Goal: Task Accomplishment & Management: Manage account settings

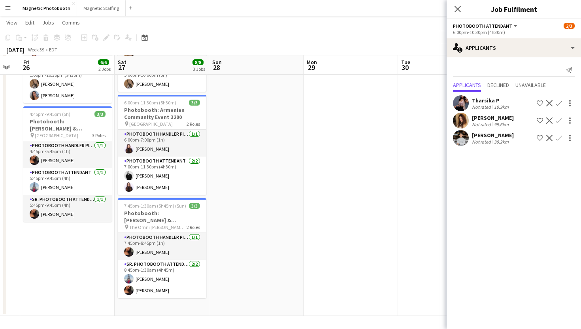
scroll to position [0, 169]
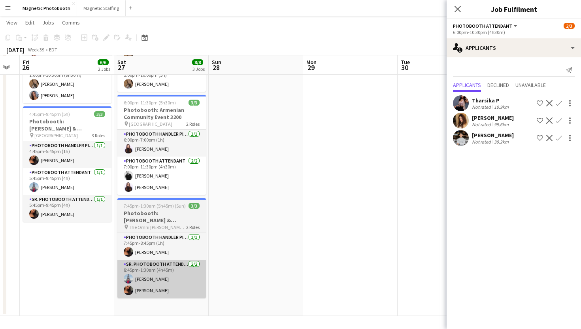
click at [174, 275] on app-card-role "Sr. Photobooth Attendant [DATE] 8:45pm-1:30am (4h45m) [PERSON_NAME] [PERSON_NAM…" at bounding box center [161, 279] width 89 height 38
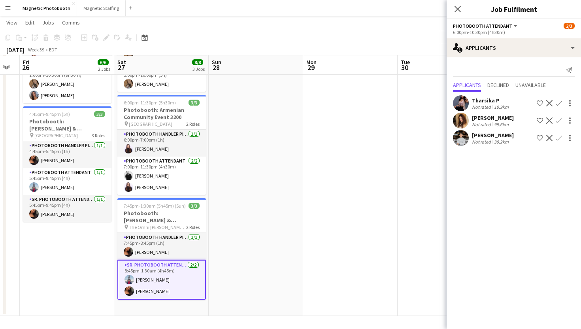
click at [162, 262] on app-card-role "Sr. Photobooth Attendant [DATE] 8:45pm-1:30am (4h45m) [PERSON_NAME] [PERSON_NAM…" at bounding box center [161, 280] width 89 height 40
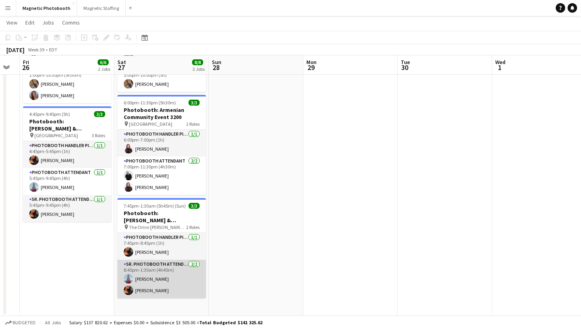
click at [162, 262] on app-card-role "Sr. Photobooth Attendant [DATE] 8:45pm-1:30am (4h45m) [PERSON_NAME] [PERSON_NAM…" at bounding box center [161, 279] width 89 height 38
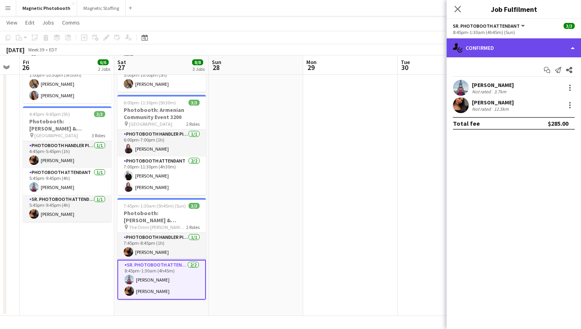
click at [479, 43] on div "single-neutral-actions-check-2 Confirmed" at bounding box center [514, 47] width 134 height 19
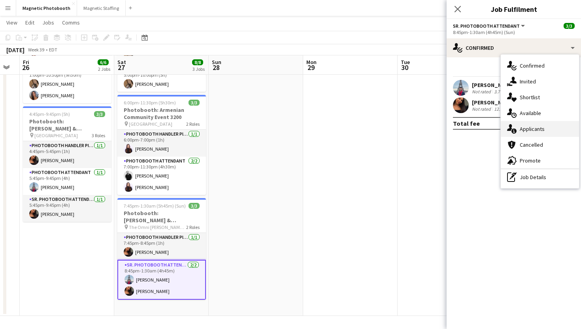
click at [515, 125] on icon "single-neutral-actions-information" at bounding box center [511, 128] width 9 height 9
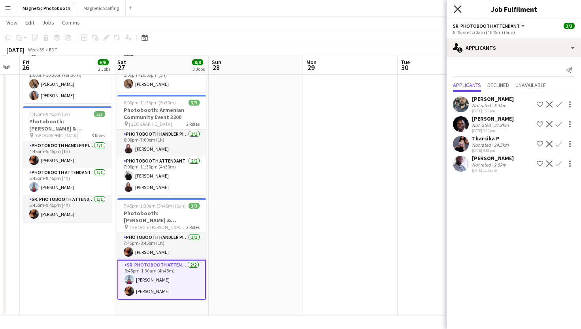
click at [457, 8] on icon at bounding box center [458, 9] width 8 height 8
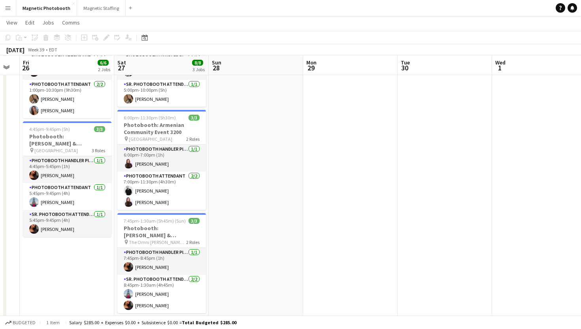
scroll to position [74, 0]
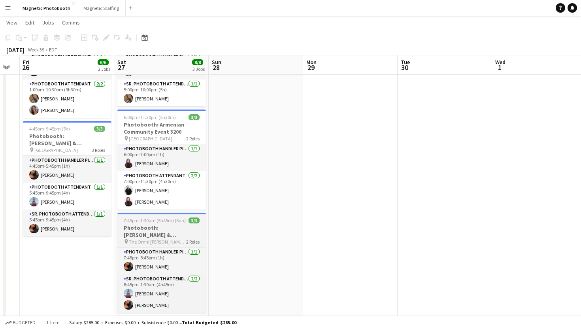
click at [185, 224] on h3 "Photobooth: [PERSON_NAME] & [PERSON_NAME]'s Wedding 3136" at bounding box center [161, 231] width 89 height 14
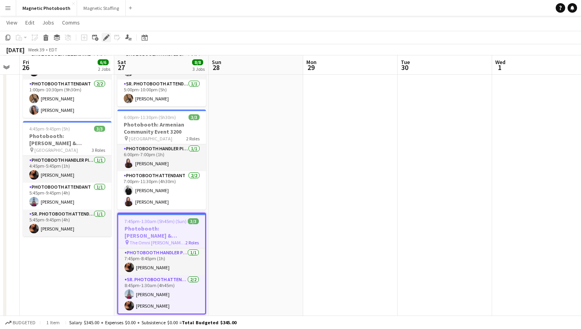
click at [107, 37] on icon at bounding box center [106, 38] width 4 height 4
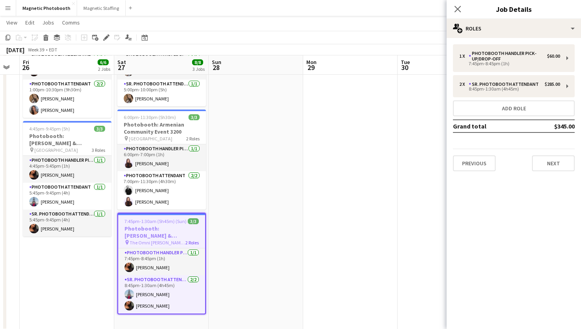
click at [541, 171] on div "1 x Photobooth Handler Pick-Up/Drop-Off $60.00 7:45pm-8:45pm (1h) 2 x Sr. Photo…" at bounding box center [514, 107] width 134 height 139
click at [545, 157] on button "Next" at bounding box center [553, 163] width 43 height 16
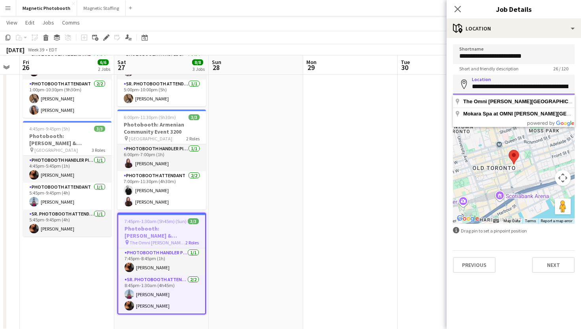
scroll to position [0, 94]
drag, startPoint x: 542, startPoint y: 89, endPoint x: 580, endPoint y: 88, distance: 38.3
click at [580, 89] on form "**********" at bounding box center [514, 158] width 134 height 228
click at [558, 87] on input "**********" at bounding box center [514, 85] width 122 height 20
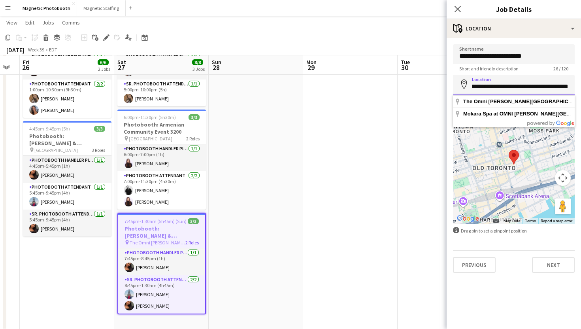
click at [558, 87] on input "**********" at bounding box center [514, 85] width 122 height 20
click at [464, 9] on div "Close pop-in" at bounding box center [458, 9] width 22 height 18
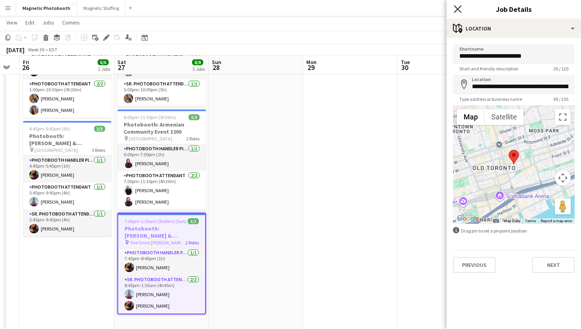
click at [456, 9] on icon "Close pop-in" at bounding box center [458, 9] width 8 height 8
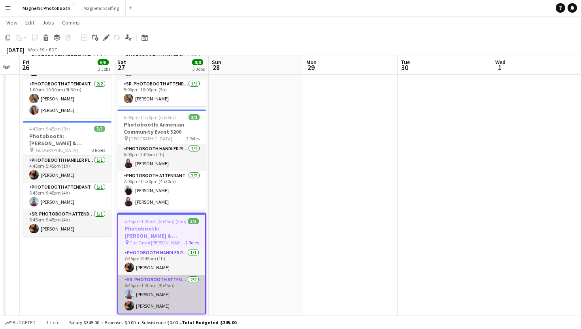
click at [146, 283] on app-card-role "Sr. Photobooth Attendant [DATE] 8:45pm-1:30am (4h45m) [PERSON_NAME] [PERSON_NAM…" at bounding box center [161, 294] width 87 height 38
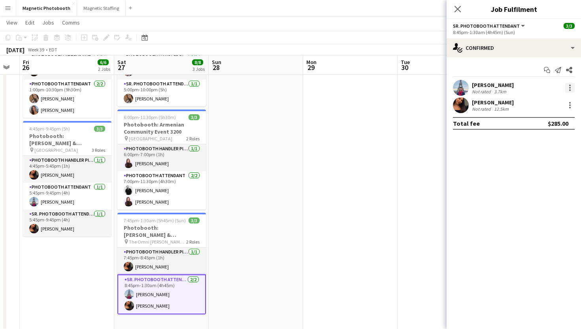
click at [573, 89] on div at bounding box center [569, 87] width 9 height 9
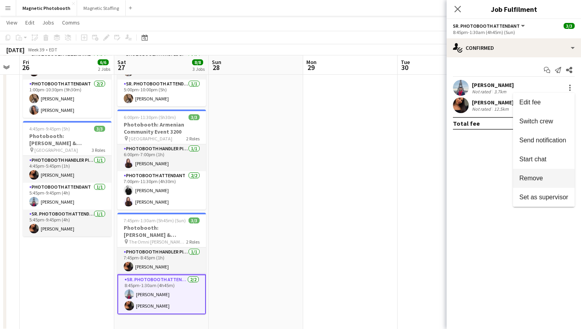
click at [524, 170] on button "Remove" at bounding box center [544, 178] width 62 height 19
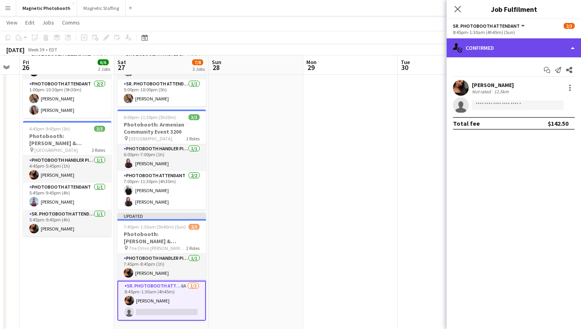
click at [497, 54] on div "single-neutral-actions-check-2 Confirmed" at bounding box center [514, 47] width 134 height 19
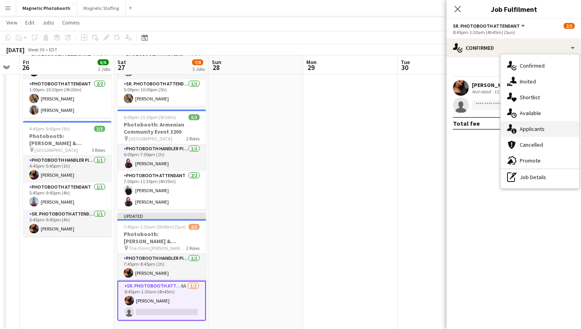
click at [514, 126] on icon "single-neutral-actions-information" at bounding box center [511, 128] width 9 height 9
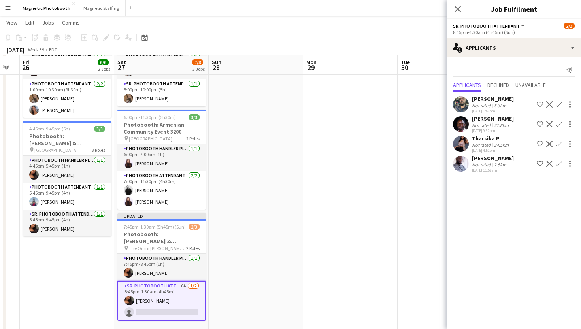
click at [556, 103] on app-icon "Confirm" at bounding box center [559, 104] width 6 height 6
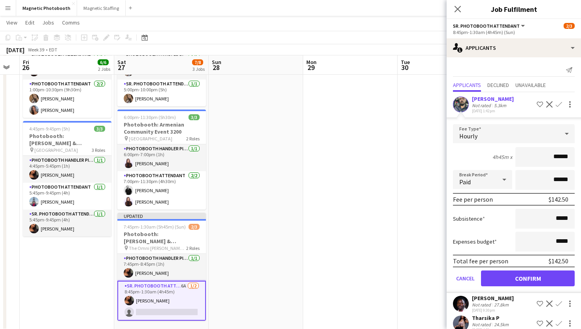
click at [557, 159] on input "******" at bounding box center [544, 157] width 59 height 20
click at [455, 7] on icon at bounding box center [458, 9] width 8 height 8
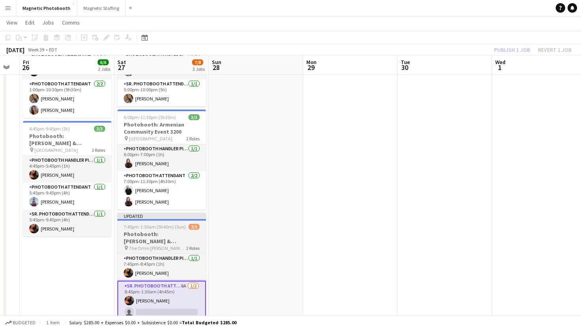
click at [159, 245] on span "The Omni [PERSON_NAME][GEOGRAPHIC_DATA]" at bounding box center [157, 248] width 57 height 6
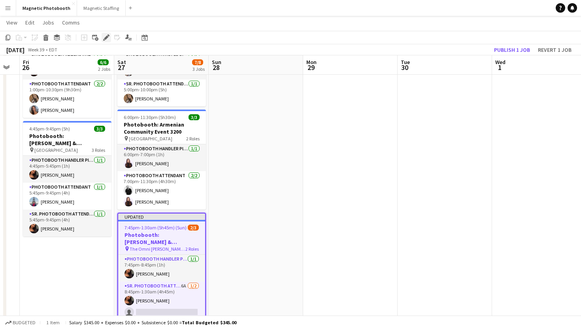
click at [104, 39] on icon at bounding box center [104, 40] width 2 height 2
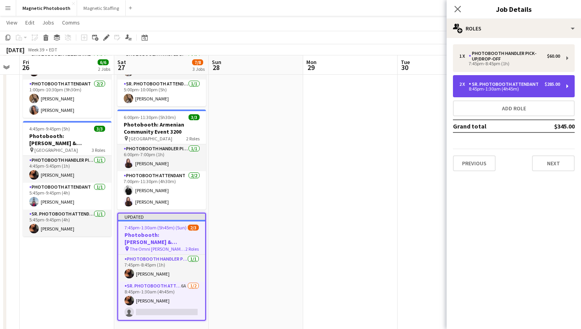
click at [490, 84] on div "Sr. Photobooth Attendant" at bounding box center [505, 84] width 73 height 6
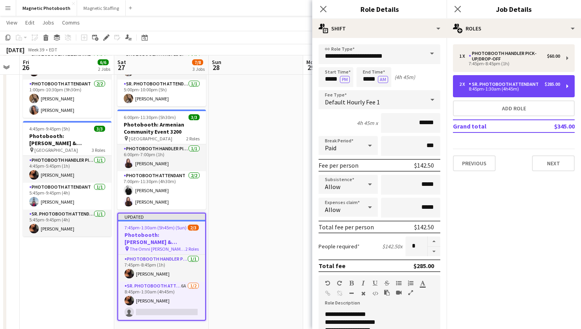
scroll to position [9, 0]
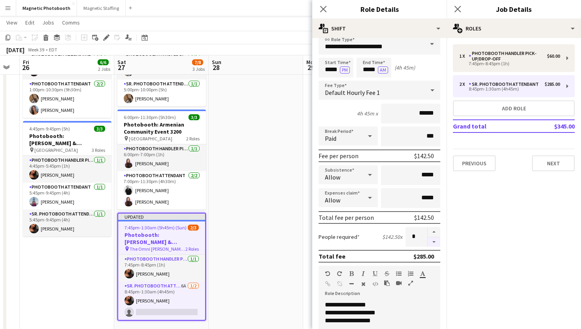
click at [432, 246] on button "button" at bounding box center [434, 242] width 13 height 10
type input "*"
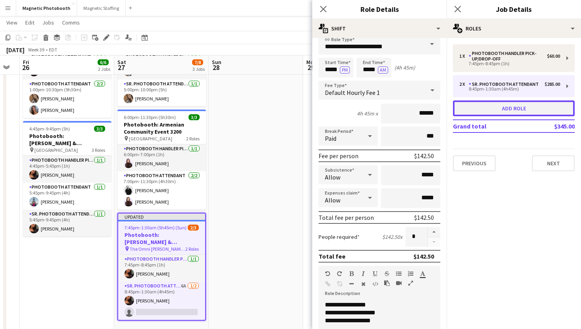
click at [506, 111] on button "Add role" at bounding box center [514, 108] width 122 height 16
type input "**********"
type input "*****"
type input "******"
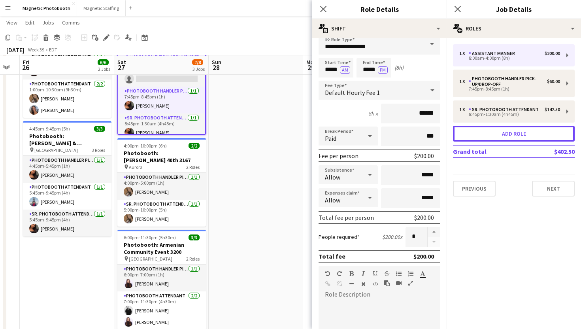
scroll to position [0, 0]
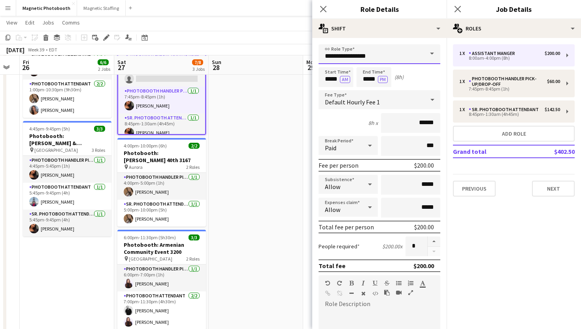
click at [404, 57] on input "**********" at bounding box center [379, 54] width 122 height 20
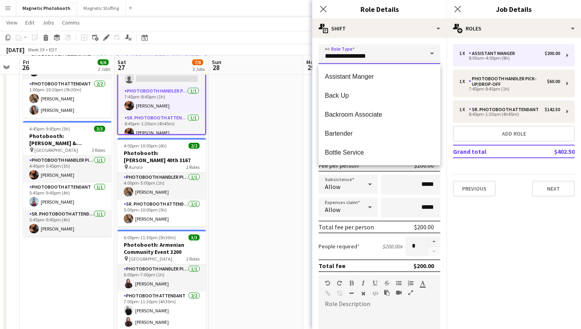
click at [404, 57] on input "**********" at bounding box center [379, 54] width 122 height 20
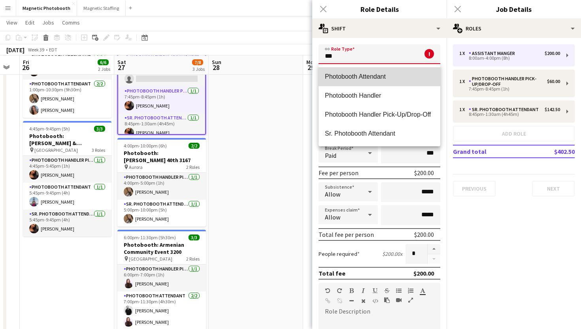
click at [389, 77] on span "Photobooth Attendant" at bounding box center [379, 77] width 109 height 8
type input "**********"
type input "******"
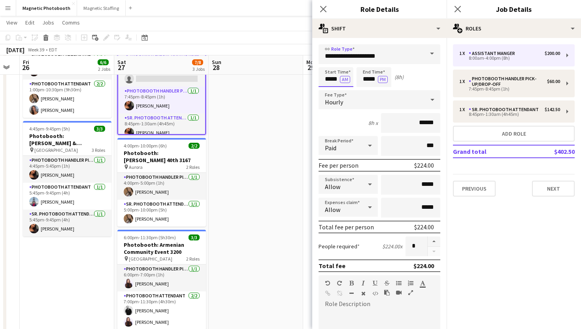
click at [333, 77] on input "*****" at bounding box center [335, 77] width 35 height 20
click at [350, 77] on input "*****" at bounding box center [335, 77] width 35 height 20
click at [348, 77] on button "AM" at bounding box center [345, 79] width 10 height 7
click at [348, 67] on form "**********" at bounding box center [379, 289] width 134 height 491
click at [343, 72] on input "*****" at bounding box center [335, 77] width 35 height 20
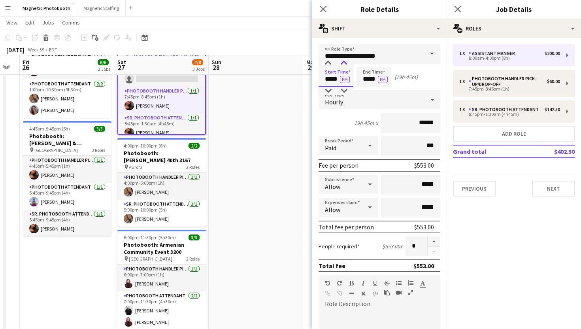
click at [344, 64] on div at bounding box center [344, 63] width 16 height 8
type input "*****"
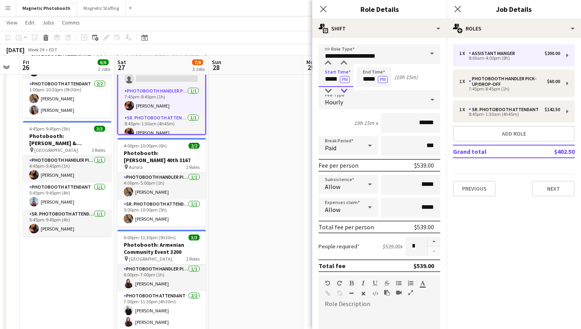
click at [345, 90] on div at bounding box center [344, 91] width 16 height 8
click at [368, 82] on input "*****" at bounding box center [373, 77] width 35 height 20
click at [367, 65] on div at bounding box center [366, 63] width 16 height 8
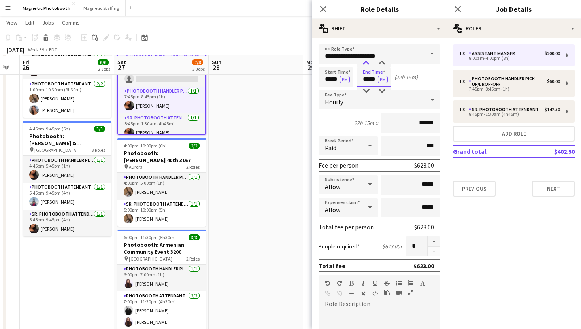
click at [367, 65] on div at bounding box center [366, 63] width 16 height 8
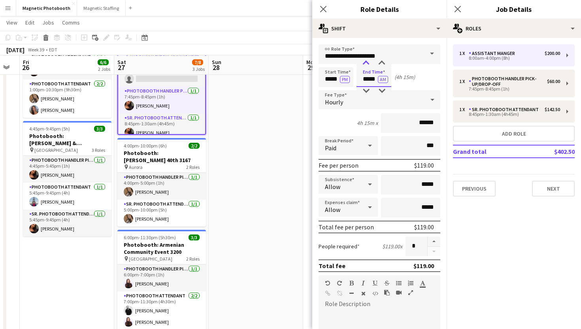
click at [367, 65] on div at bounding box center [366, 63] width 16 height 8
click at [383, 64] on div at bounding box center [382, 63] width 16 height 8
type input "*****"
click at [383, 64] on div at bounding box center [382, 63] width 16 height 8
click at [452, 9] on div "Close pop-in" at bounding box center [458, 9] width 22 height 18
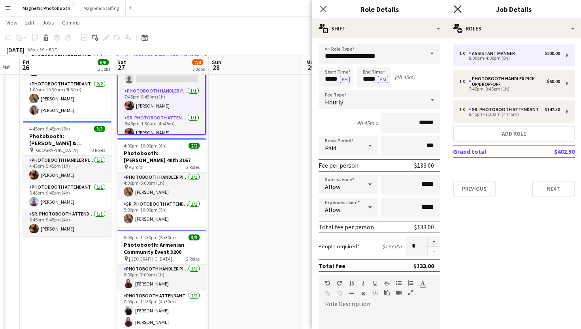
click at [456, 11] on icon "Close pop-in" at bounding box center [458, 9] width 8 height 8
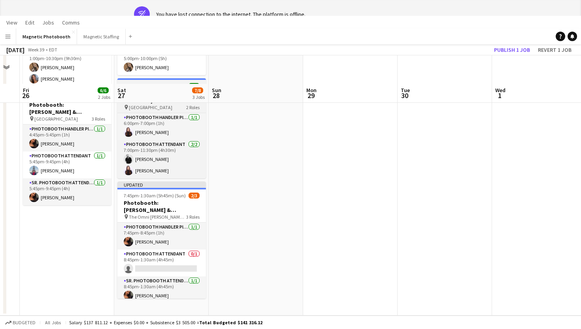
scroll to position [5, 0]
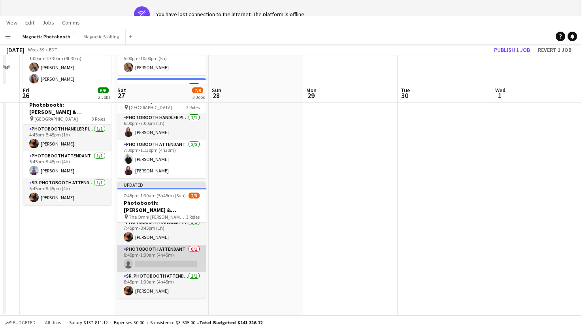
click at [164, 251] on app-card-role "Photobooth Attendant 0/1 8:45pm-1:30am (4h45m) single-neutral-actions" at bounding box center [161, 258] width 89 height 27
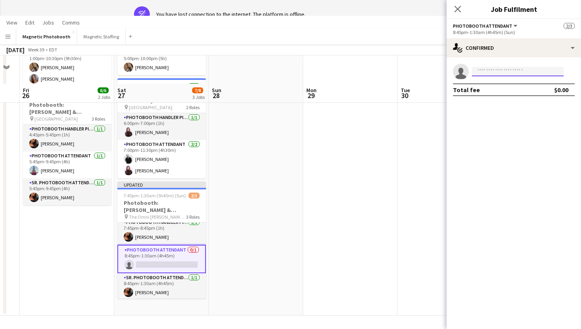
click at [483, 74] on input at bounding box center [518, 71] width 92 height 9
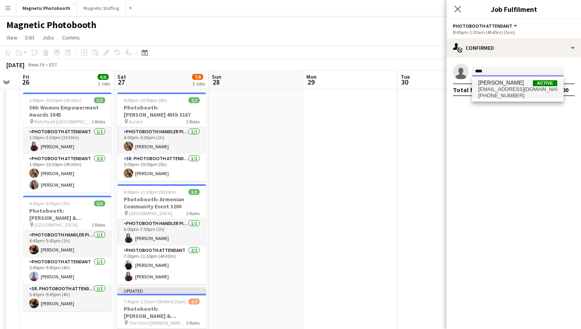
type input "****"
click at [518, 85] on span "[PERSON_NAME]" at bounding box center [500, 82] width 45 height 7
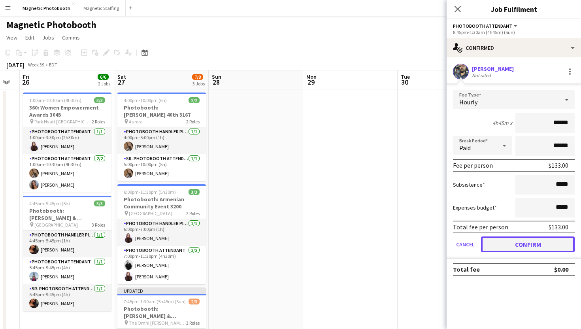
click at [529, 245] on button "Confirm" at bounding box center [528, 244] width 94 height 16
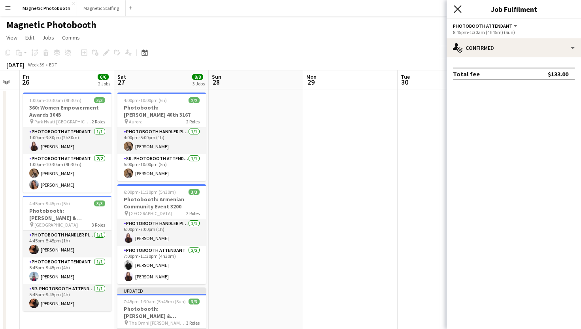
click at [457, 11] on icon "Close pop-in" at bounding box center [458, 9] width 8 height 8
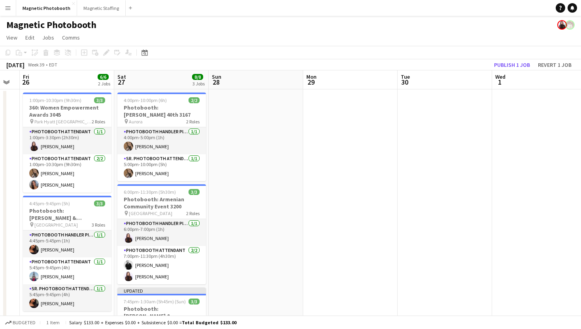
click at [460, 32] on app-page-menu "View Day view expanded Day view collapsed Month view Date picker Jump to [DATE]…" at bounding box center [290, 38] width 581 height 15
click at [525, 65] on button "Publish 1 job" at bounding box center [512, 65] width 42 height 10
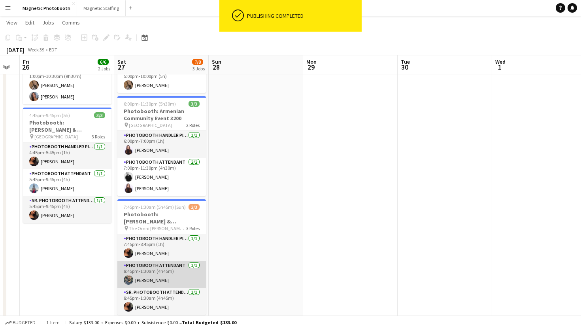
scroll to position [105, 0]
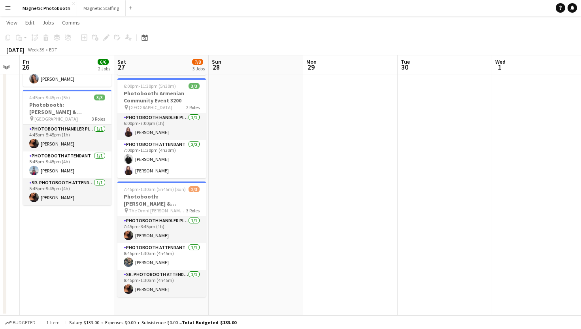
click at [177, 207] on span "The Omni [PERSON_NAME][GEOGRAPHIC_DATA]" at bounding box center [157, 210] width 57 height 6
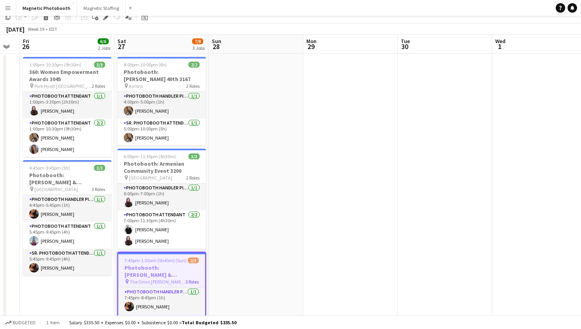
scroll to position [0, 0]
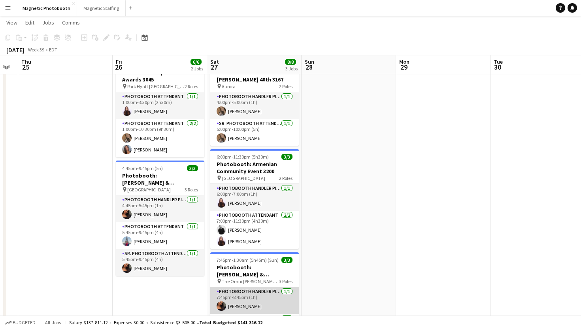
scroll to position [37, 0]
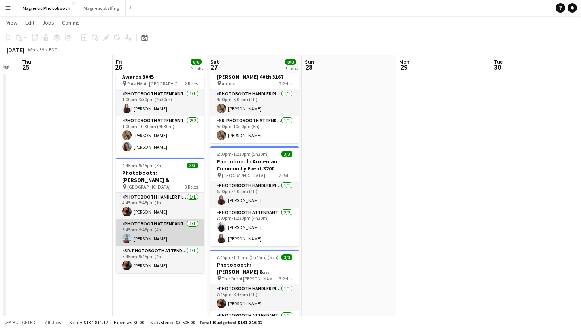
click at [184, 241] on app-card-role "Photobooth Attendant 1/1 5:45pm-9:45pm (4h) Luccas Correia" at bounding box center [160, 232] width 89 height 27
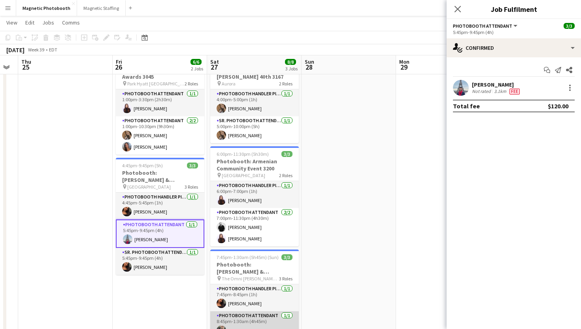
click at [247, 321] on app-card-role "Photobooth Attendant 1/1 8:45pm-1:30am (4h45m) Amir-Sebastien Shirazi" at bounding box center [254, 324] width 89 height 27
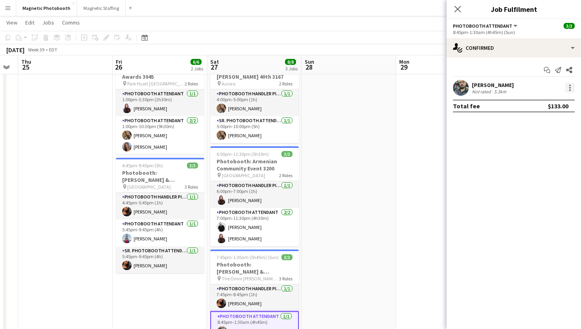
click at [566, 85] on div at bounding box center [569, 87] width 9 height 9
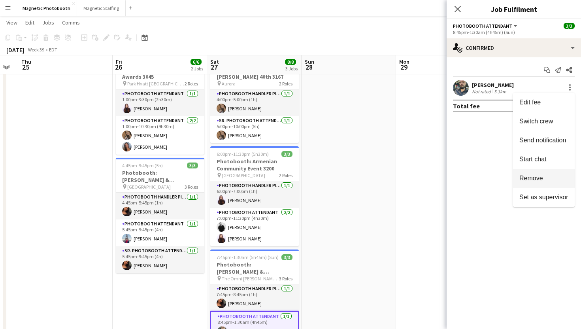
click at [540, 175] on span "Remove" at bounding box center [531, 178] width 24 height 7
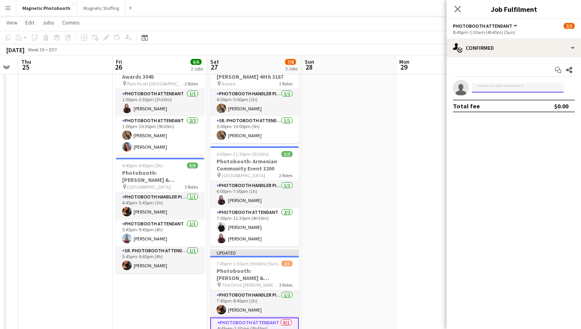
click at [541, 89] on input at bounding box center [518, 87] width 92 height 9
click at [459, 9] on icon "Close pop-in" at bounding box center [458, 9] width 8 height 8
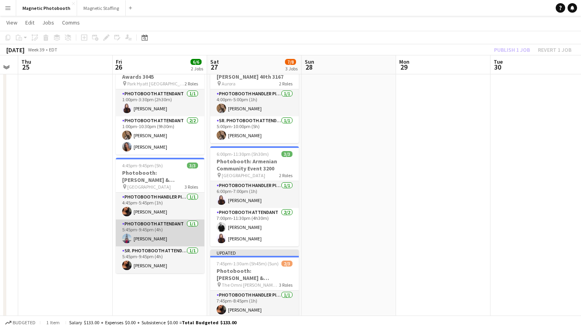
click at [189, 229] on app-card-role "Photobooth Attendant 1/1 5:45pm-9:45pm (4h) Luccas Correia" at bounding box center [160, 232] width 89 height 27
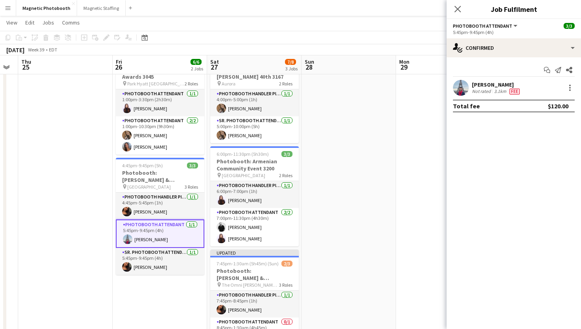
click at [564, 90] on div at bounding box center [568, 87] width 11 height 9
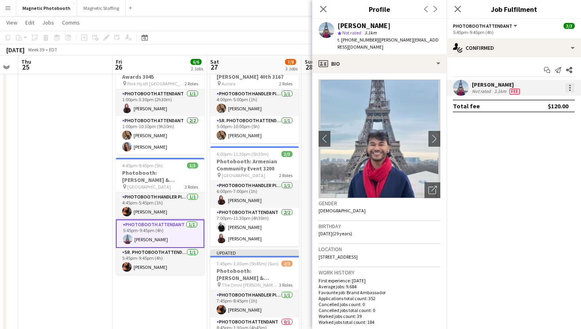
click at [569, 89] on div at bounding box center [569, 87] width 9 height 9
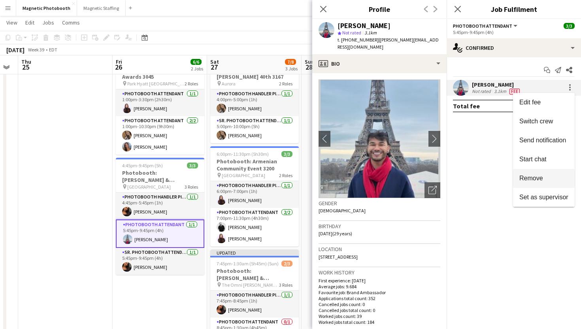
click at [529, 179] on span "Remove" at bounding box center [531, 178] width 24 height 7
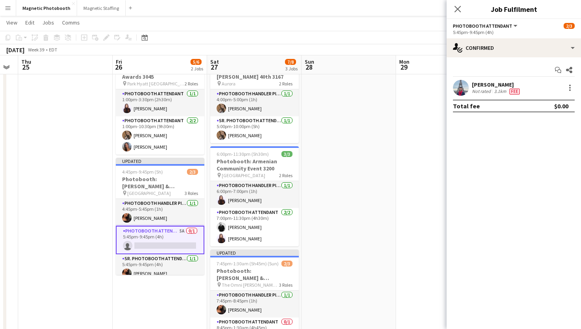
click at [160, 243] on app-card-role "Photobooth Attendant 5A 0/1 5:45pm-9:45pm (4h) single-neutral-actions" at bounding box center [160, 240] width 89 height 28
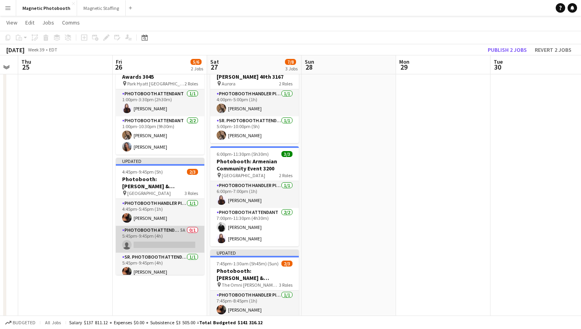
click at [160, 243] on app-card-role "Photobooth Attendant 5A 0/1 5:45pm-9:45pm (4h) single-neutral-actions" at bounding box center [160, 239] width 89 height 27
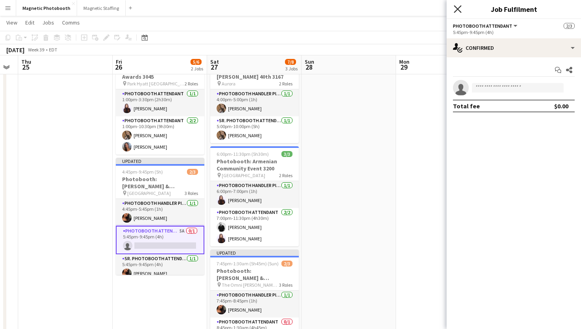
click at [457, 9] on icon at bounding box center [458, 9] width 8 height 8
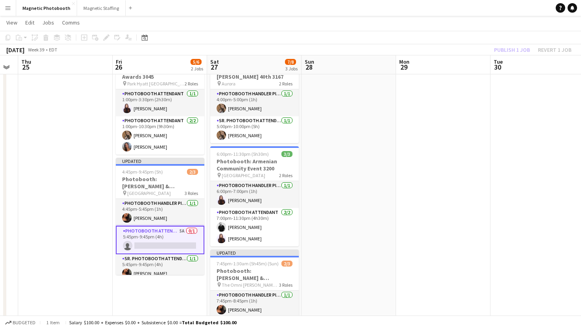
click at [499, 46] on div "Publish 1 job Revert 1 job" at bounding box center [532, 50] width 96 height 10
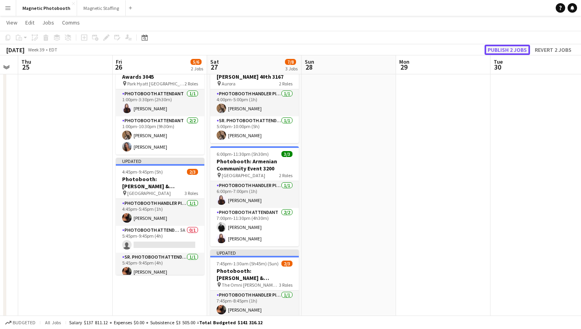
click at [499, 46] on button "Publish 2 jobs" at bounding box center [506, 50] width 45 height 10
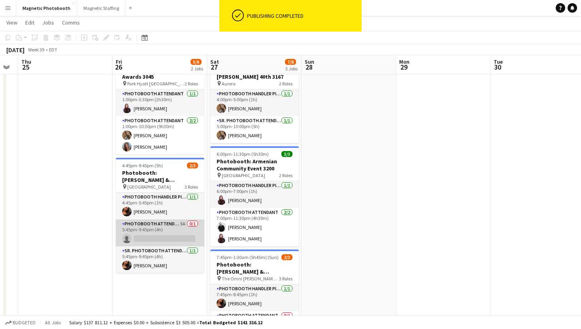
click at [142, 234] on app-card-role "Photobooth Attendant 5A 0/1 5:45pm-9:45pm (4h) single-neutral-actions" at bounding box center [160, 232] width 89 height 27
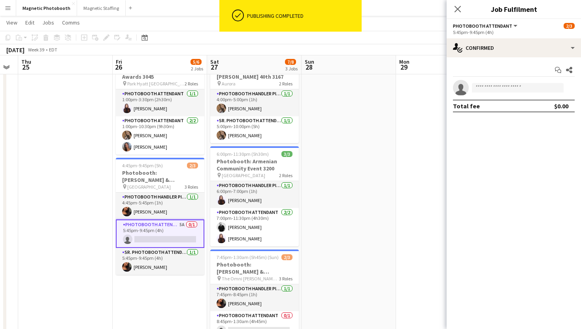
click at [497, 83] on app-invite-slot "single-neutral-actions" at bounding box center [514, 88] width 134 height 16
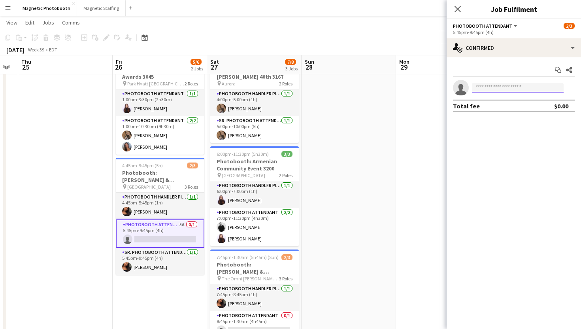
click at [496, 86] on input at bounding box center [518, 87] width 92 height 9
type input "****"
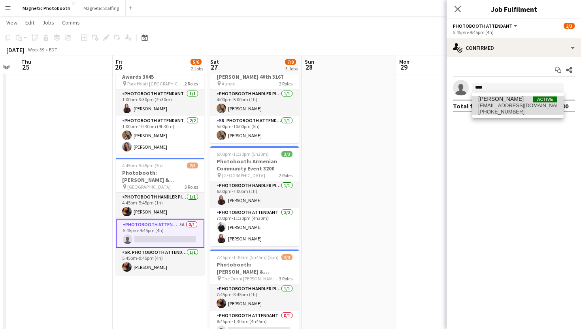
click at [526, 104] on span "[EMAIL_ADDRESS][DOMAIN_NAME]" at bounding box center [517, 105] width 79 height 6
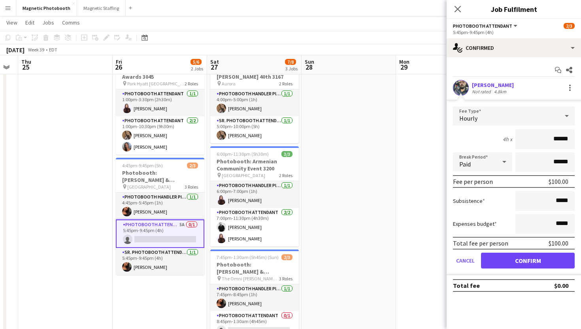
click at [560, 139] on input "******" at bounding box center [544, 139] width 59 height 20
type input "******"
click at [523, 259] on button "Confirm" at bounding box center [528, 260] width 94 height 16
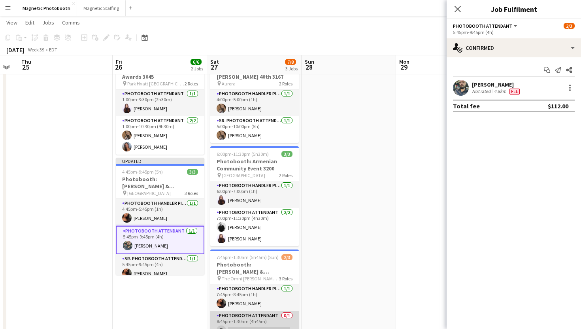
click at [282, 322] on app-card-role "Photobooth Attendant 0/1 8:45pm-1:30am (4h45m) single-neutral-actions" at bounding box center [254, 324] width 89 height 27
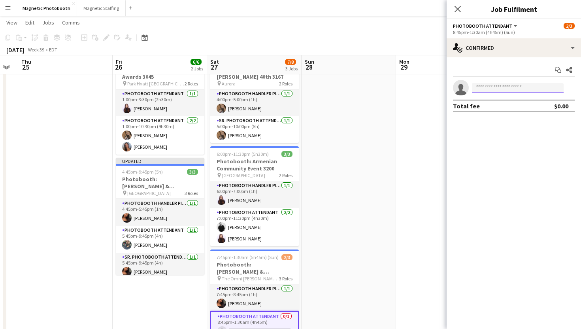
click at [522, 85] on input at bounding box center [518, 87] width 92 height 9
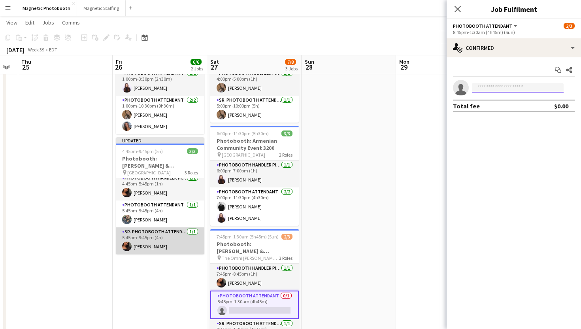
scroll to position [0, 0]
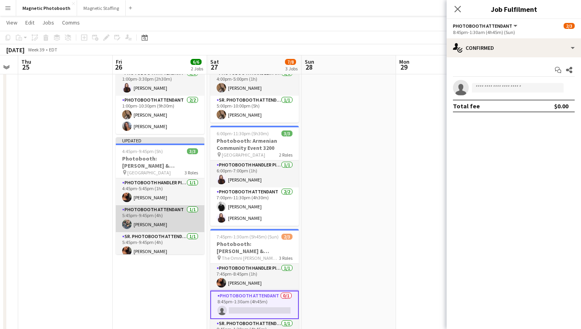
click at [176, 224] on app-card-role "Photobooth Attendant 1/1 5:45pm-9:45pm (4h) Amir-Sebastien Shirazi" at bounding box center [160, 218] width 89 height 27
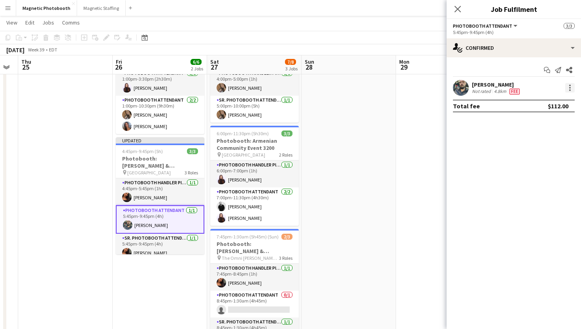
click at [572, 89] on div at bounding box center [569, 87] width 9 height 9
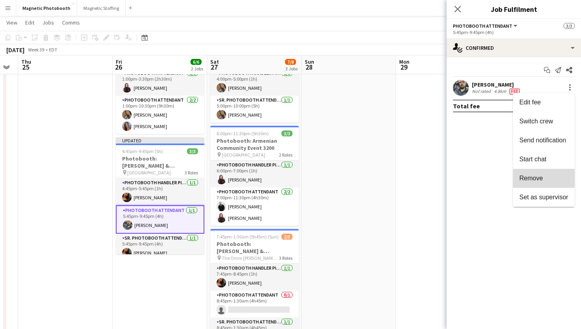
click at [534, 182] on button "Remove" at bounding box center [544, 178] width 62 height 19
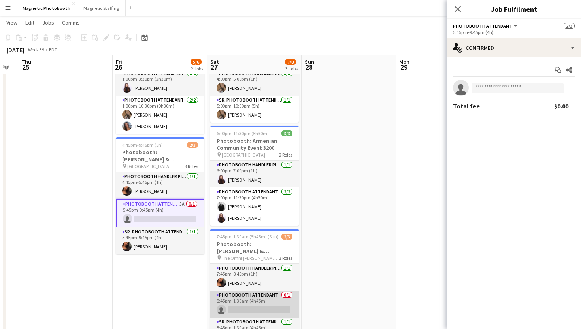
click at [280, 305] on app-card-role "Photobooth Attendant 0/1 8:45pm-1:30am (4h45m) single-neutral-actions" at bounding box center [254, 303] width 89 height 27
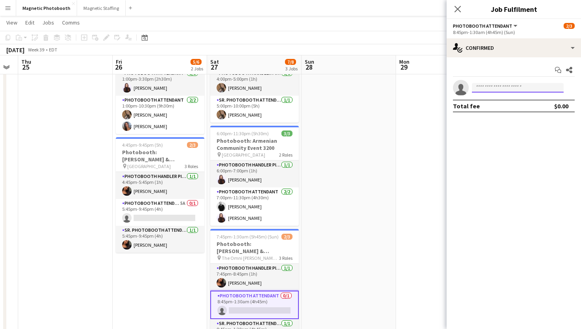
click at [549, 85] on input at bounding box center [518, 87] width 92 height 9
type input "*****"
click at [518, 108] on span "lucas.gomescorreia@hotmail.com" at bounding box center [517, 105] width 79 height 6
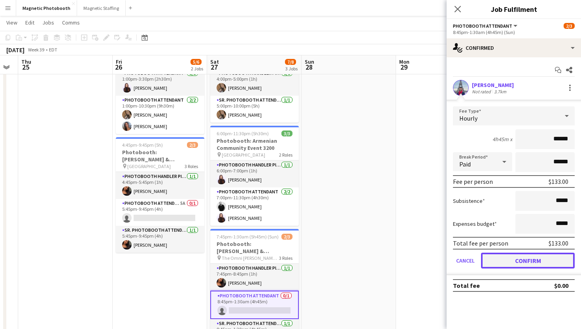
click at [540, 257] on button "Confirm" at bounding box center [528, 260] width 94 height 16
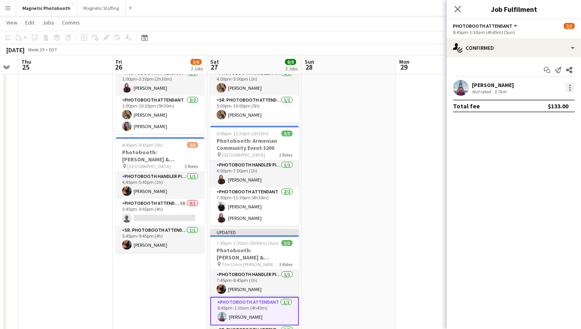
click at [565, 89] on div at bounding box center [569, 87] width 9 height 9
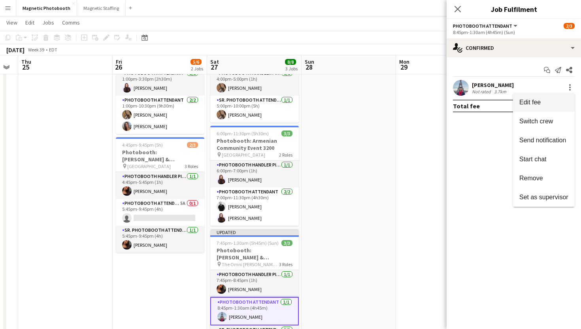
click at [553, 104] on span "Edit fee" at bounding box center [543, 102] width 49 height 7
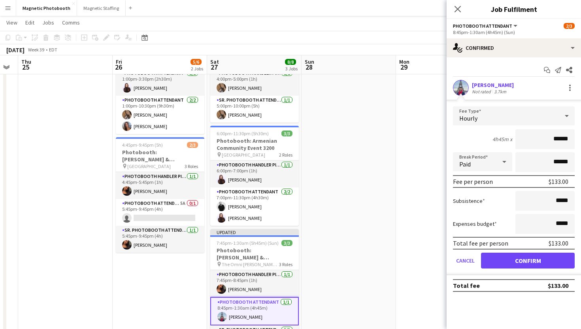
click at [557, 134] on input "******" at bounding box center [544, 139] width 59 height 20
click at [556, 138] on input "******" at bounding box center [544, 139] width 59 height 20
type input "***"
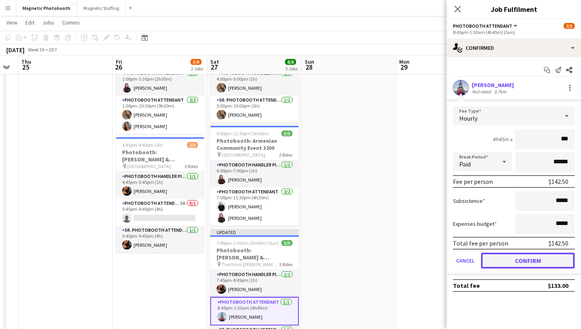
click at [513, 256] on button "Confirm" at bounding box center [528, 260] width 94 height 16
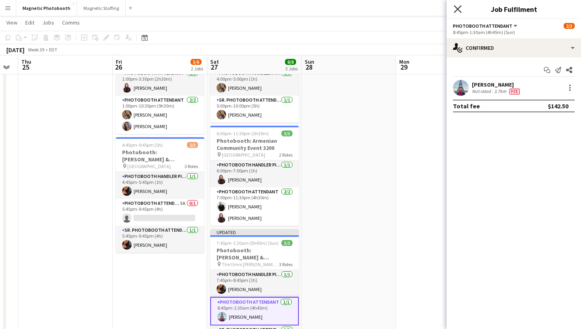
click at [458, 11] on icon "Close pop-in" at bounding box center [458, 9] width 8 height 8
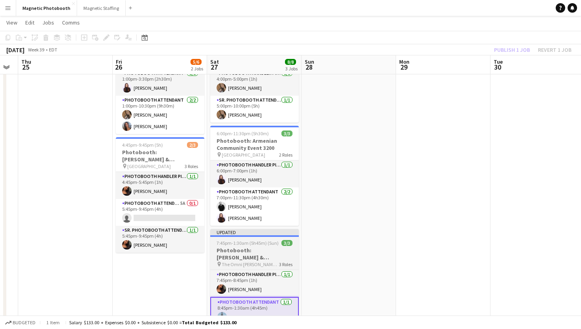
click at [275, 235] on div at bounding box center [254, 236] width 89 height 2
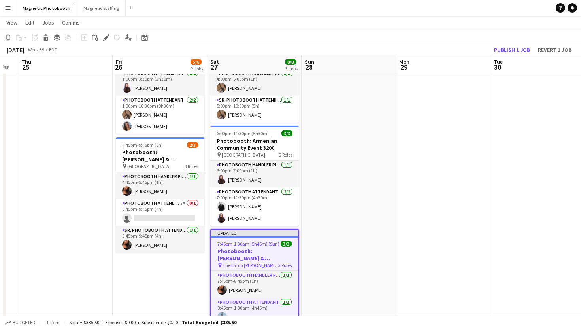
click at [509, 55] on div "September 2025 Week 39 • EDT Publish 1 job Revert 1 job" at bounding box center [290, 49] width 581 height 11
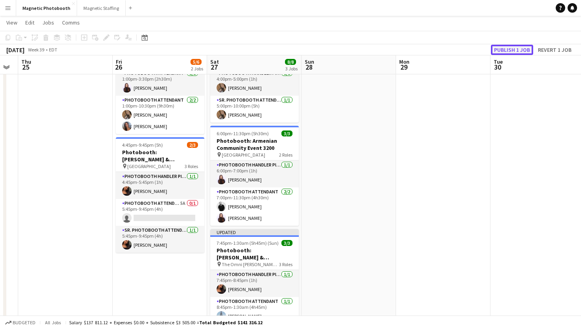
click at [513, 52] on button "Publish 1 job" at bounding box center [512, 50] width 42 height 10
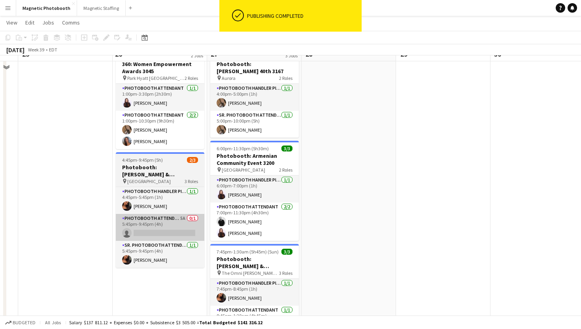
scroll to position [47, 0]
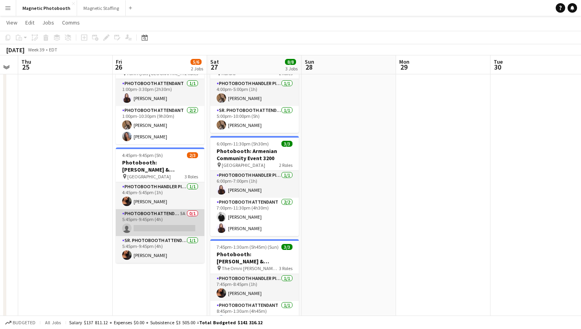
click at [177, 224] on app-card-role "Photobooth Attendant 5A 0/1 5:45pm-9:45pm (4h) single-neutral-actions" at bounding box center [160, 222] width 89 height 27
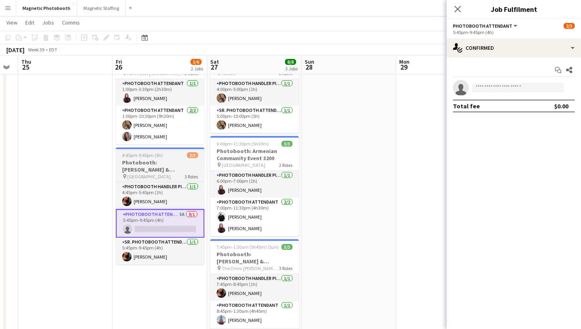
click at [177, 170] on h3 "Photobooth: [PERSON_NAME] & [PERSON_NAME]'s Engagement Party 3017" at bounding box center [160, 166] width 89 height 14
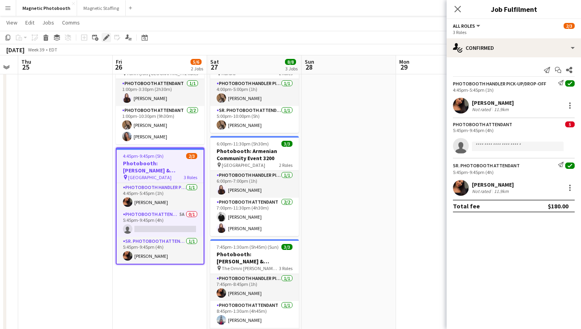
click at [103, 40] on icon "Edit" at bounding box center [106, 37] width 6 height 6
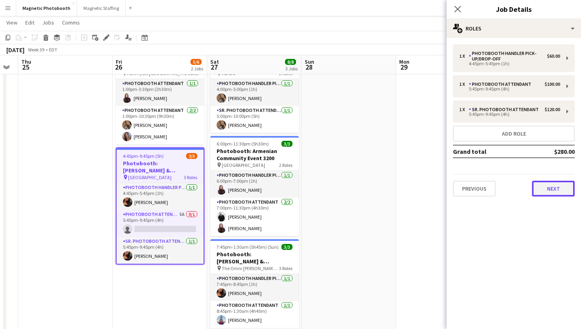
click at [555, 185] on button "Next" at bounding box center [553, 189] width 43 height 16
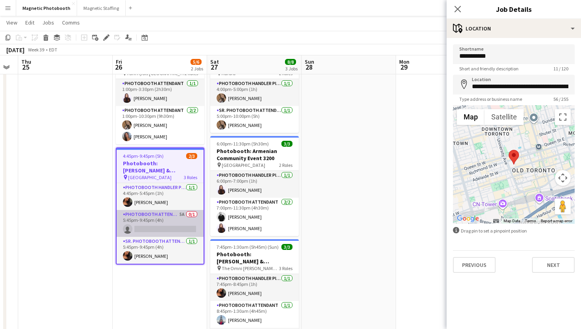
click at [143, 225] on app-card-role "Photobooth Attendant 5A 0/1 5:45pm-9:45pm (4h) single-neutral-actions" at bounding box center [160, 223] width 87 height 27
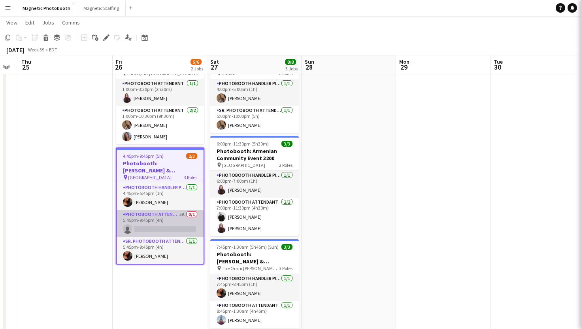
scroll to position [0, 359]
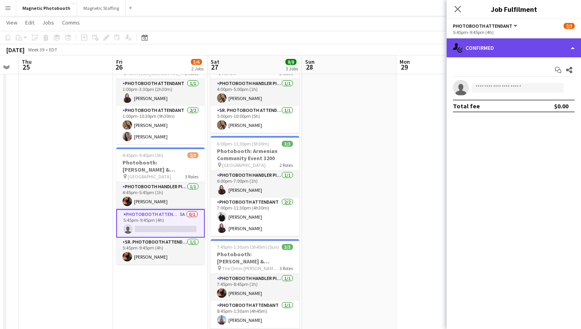
click at [535, 40] on div "single-neutral-actions-check-2 Confirmed" at bounding box center [514, 47] width 134 height 19
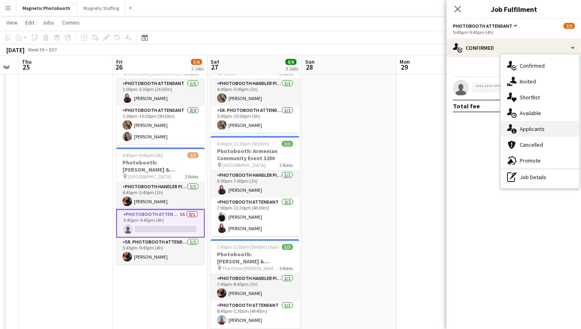
click at [542, 128] on span "Applicants" at bounding box center [532, 128] width 25 height 7
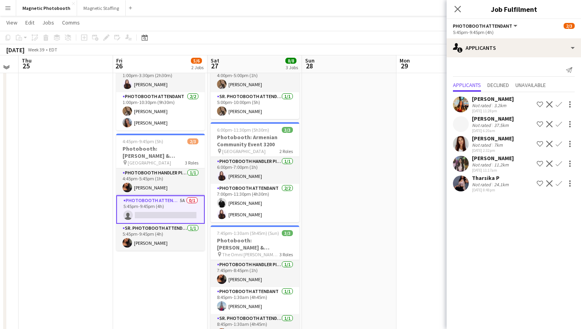
scroll to position [62, 0]
click at [188, 200] on app-card-role "Photobooth Attendant 5A 0/1 5:45pm-9:45pm (4h) single-neutral-actions" at bounding box center [160, 209] width 89 height 28
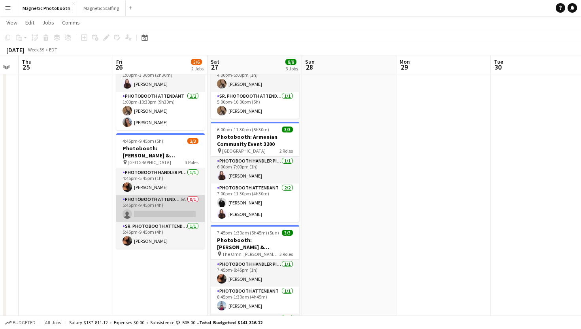
click at [188, 209] on app-card-role "Photobooth Attendant 5A 0/1 5:45pm-9:45pm (4h) single-neutral-actions" at bounding box center [160, 208] width 89 height 27
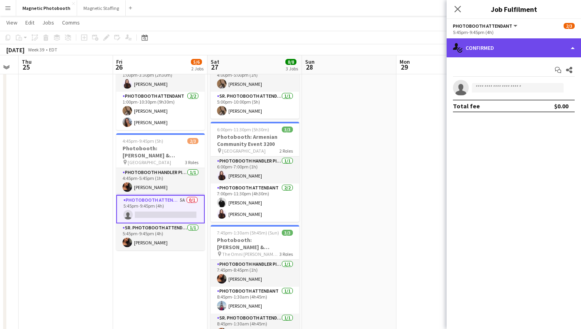
click at [532, 42] on div "single-neutral-actions-check-2 Confirmed" at bounding box center [514, 47] width 134 height 19
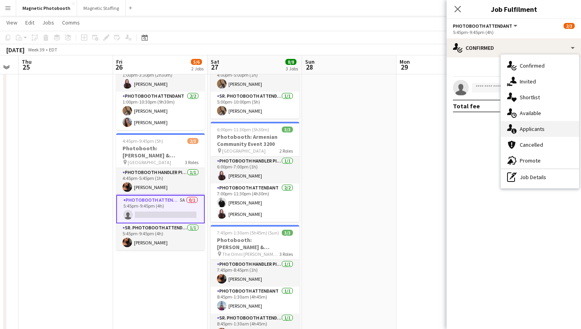
click at [526, 128] on span "Applicants" at bounding box center [532, 128] width 25 height 7
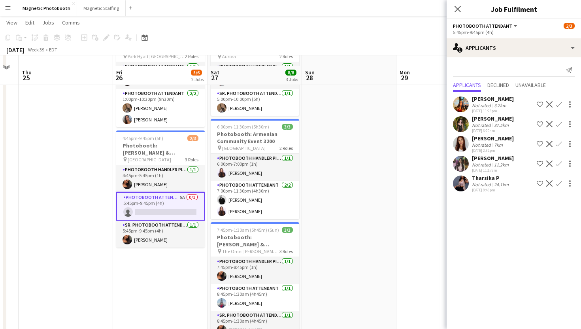
scroll to position [81, 0]
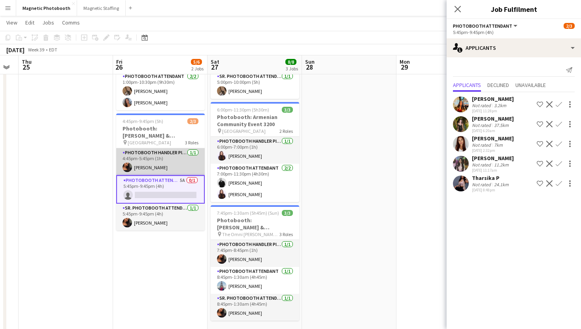
click at [194, 160] on app-card-role "Photobooth Handler Pick-Up/Drop-Off 1/1 4:45pm-5:45pm (1h) Jessica Lopes" at bounding box center [160, 161] width 89 height 27
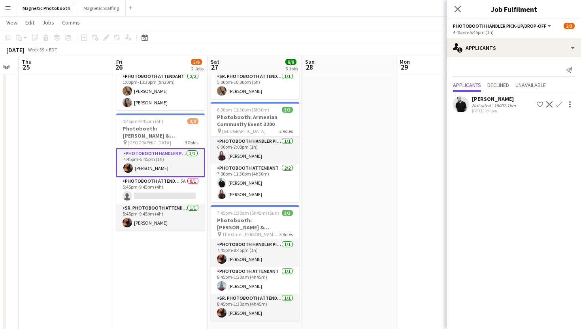
click at [194, 160] on app-card-role "Photobooth Handler Pick-Up/Drop-Off 1/1 4:45pm-5:45pm (1h) Jessica Lopes" at bounding box center [160, 162] width 89 height 28
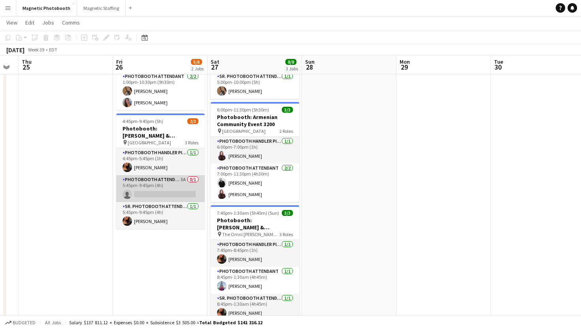
click at [176, 185] on app-card-role "Photobooth Attendant 5A 0/1 5:45pm-9:45pm (4h) single-neutral-actions" at bounding box center [160, 188] width 89 height 27
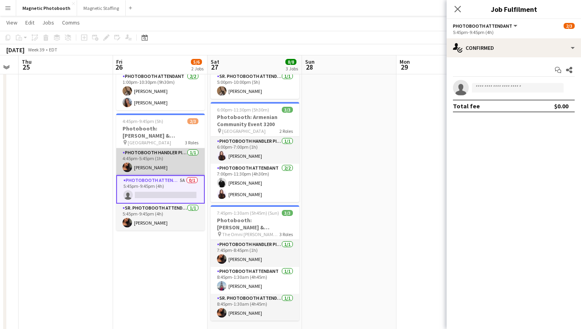
click at [181, 170] on app-card-role "Photobooth Handler Pick-Up/Drop-Off 1/1 4:45pm-5:45pm (1h) Jessica Lopes" at bounding box center [160, 161] width 89 height 27
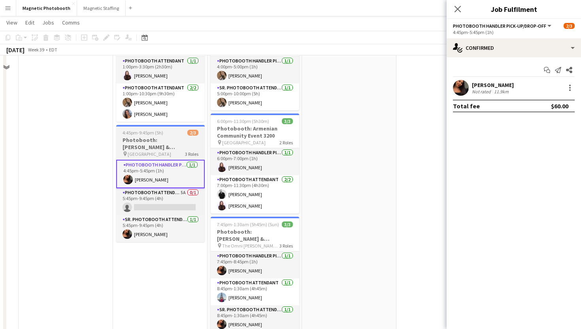
scroll to position [76, 0]
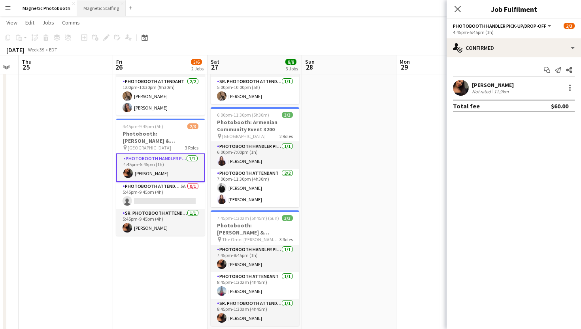
click at [104, 6] on button "Magnetic Staffing Close" at bounding box center [101, 7] width 49 height 15
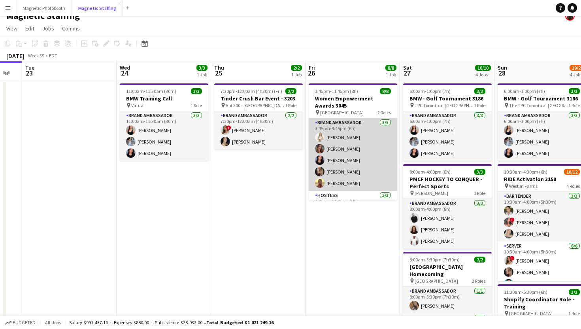
scroll to position [40, 0]
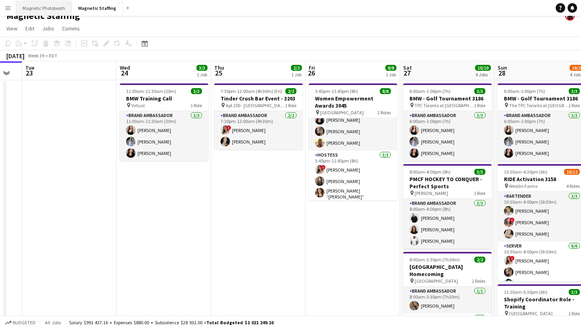
click at [44, 3] on button "Magnetic Photobooth Close" at bounding box center [44, 7] width 56 height 15
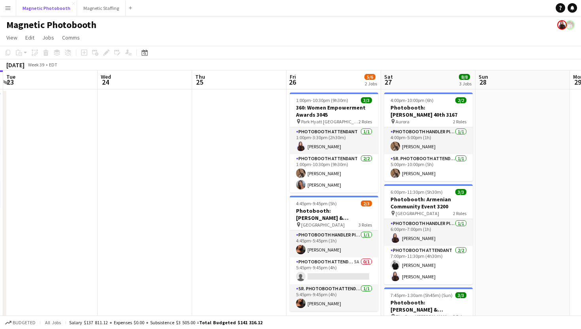
scroll to position [4, 0]
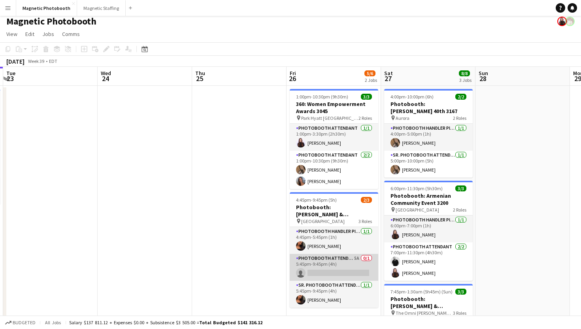
click at [309, 271] on app-card-role "Photobooth Attendant 5A 0/1 5:45pm-9:45pm (4h) single-neutral-actions" at bounding box center [334, 267] width 89 height 27
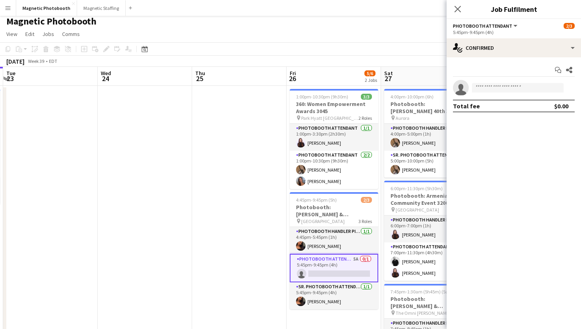
click at [490, 62] on div "Start chat Share single-neutral-actions Total fee $0.00" at bounding box center [514, 87] width 134 height 61
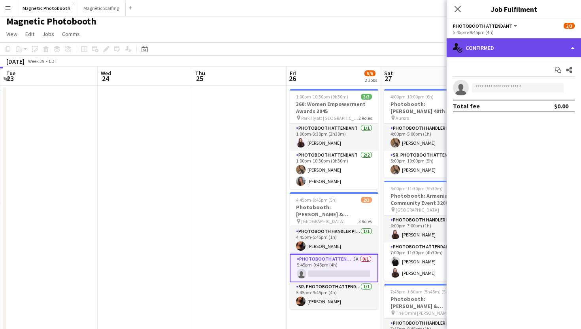
click at [494, 53] on div "single-neutral-actions-check-2 Confirmed" at bounding box center [514, 47] width 134 height 19
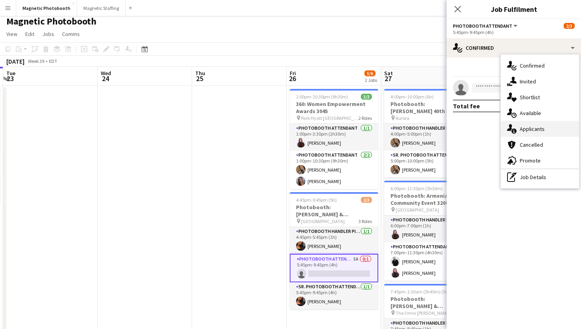
click at [511, 125] on icon at bounding box center [509, 127] width 5 height 7
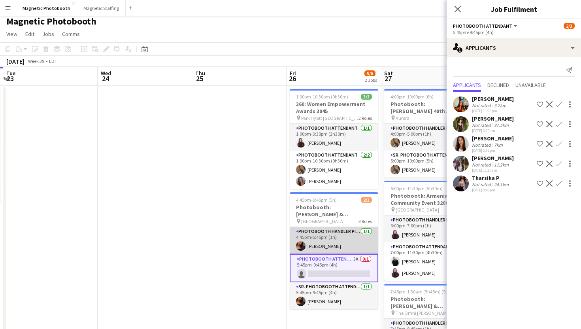
click at [350, 236] on app-card-role "Photobooth Handler Pick-Up/Drop-Off 1/1 4:45pm-5:45pm (1h) Jessica Lopes" at bounding box center [334, 240] width 89 height 27
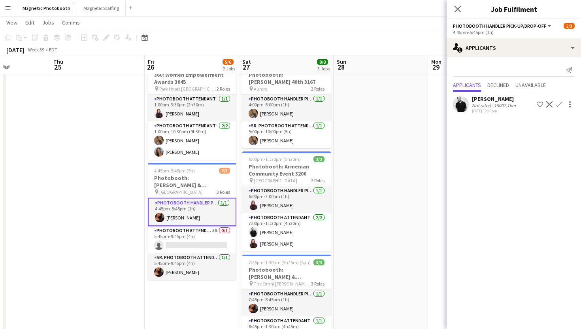
scroll to position [0, 332]
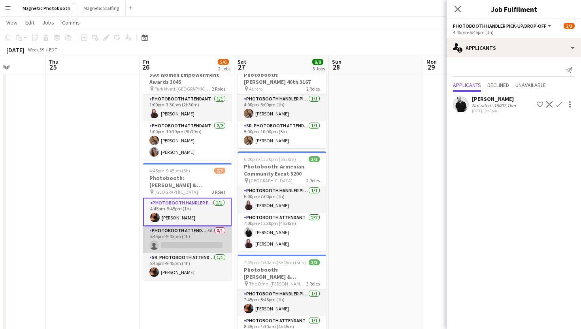
click at [227, 236] on app-card-role "Photobooth Attendant 5A 0/1 5:45pm-9:45pm (4h) single-neutral-actions" at bounding box center [187, 239] width 89 height 27
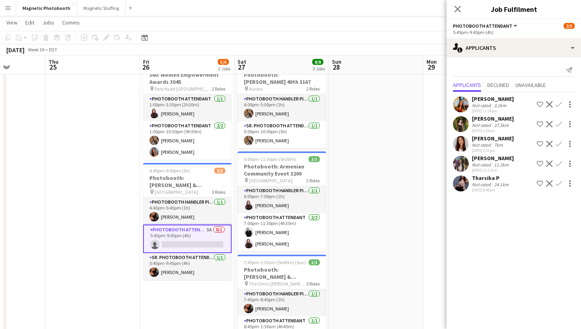
click at [227, 237] on app-card-role "Photobooth Attendant 5A 0/1 5:45pm-9:45pm (4h) single-neutral-actions" at bounding box center [187, 238] width 89 height 28
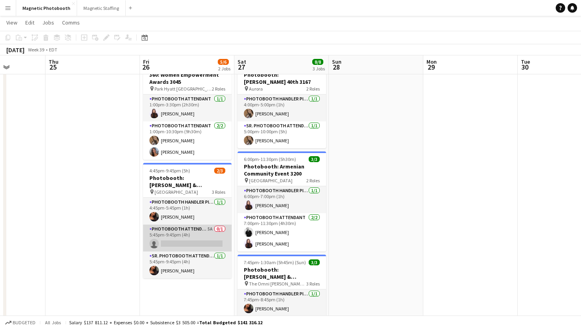
click at [226, 235] on app-card-role "Photobooth Attendant 5A 0/1 5:45pm-9:45pm (4h) single-neutral-actions" at bounding box center [187, 237] width 89 height 27
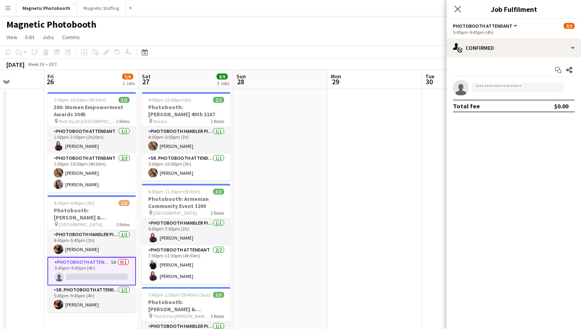
scroll to position [0, 219]
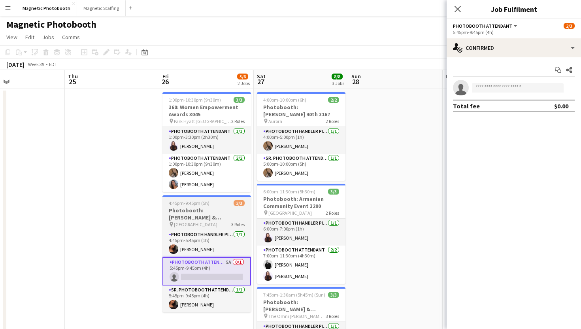
click at [236, 202] on span "2/3" at bounding box center [239, 203] width 11 height 6
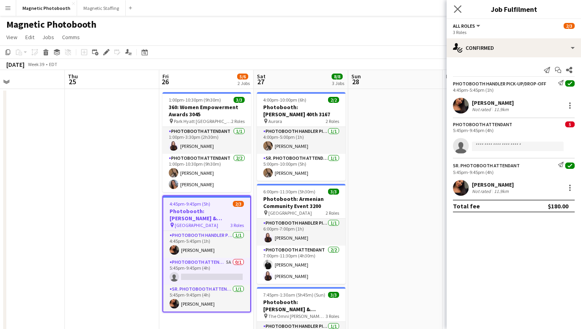
click at [453, 14] on app-icon "Close pop-in" at bounding box center [457, 9] width 11 height 11
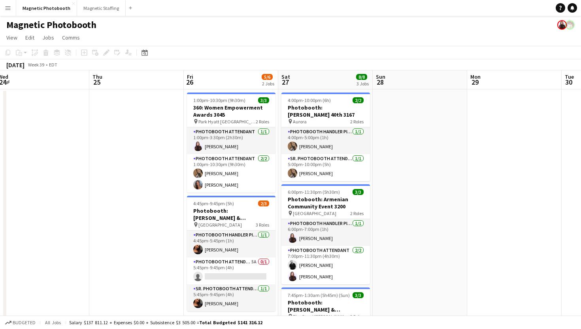
scroll to position [0, 295]
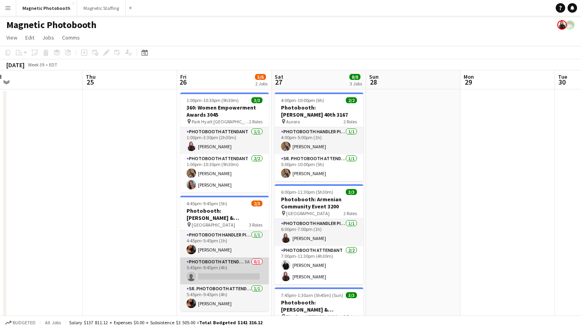
click at [247, 269] on app-card-role "Photobooth Attendant 5A 0/1 5:45pm-9:45pm (4h) single-neutral-actions" at bounding box center [224, 270] width 89 height 27
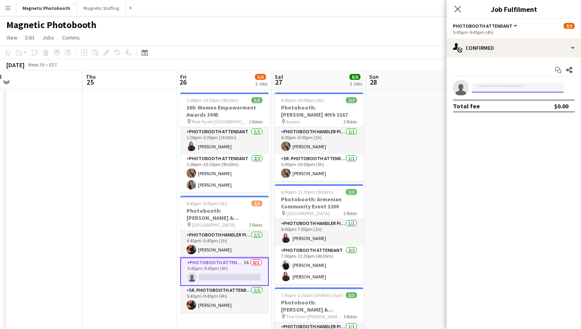
click at [285, 84] on input at bounding box center [518, 87] width 92 height 9
type input "****"
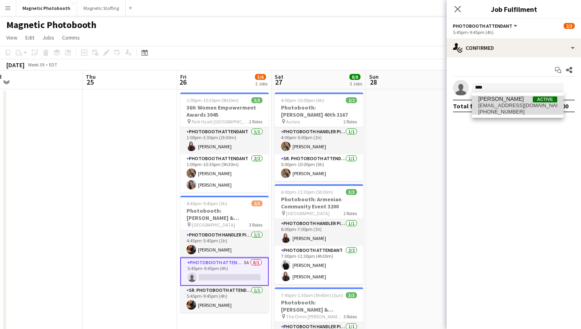
click at [285, 107] on span "[EMAIL_ADDRESS][DOMAIN_NAME]" at bounding box center [517, 105] width 79 height 6
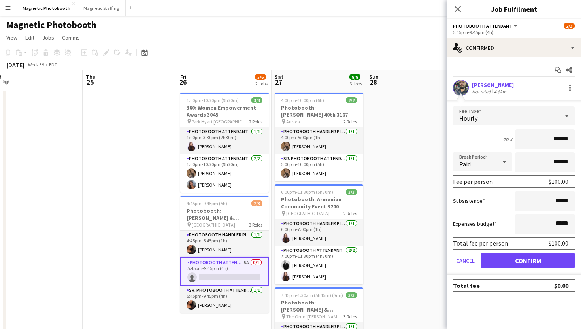
click at [285, 141] on input "******" at bounding box center [544, 139] width 59 height 20
type input "******"
click at [285, 260] on button "Confirm" at bounding box center [528, 260] width 94 height 16
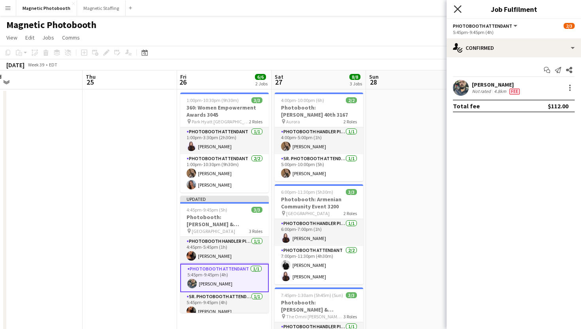
click at [285, 9] on icon "Close pop-in" at bounding box center [458, 9] width 8 height 8
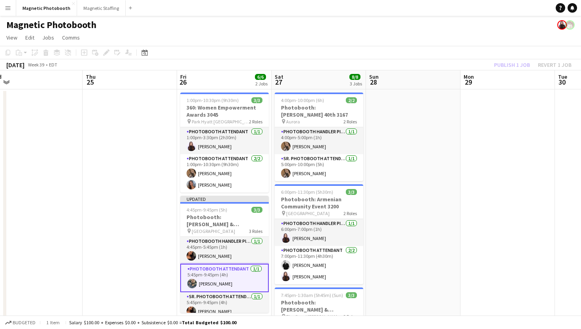
click at [285, 27] on div "Magnetic Photobooth" at bounding box center [290, 23] width 581 height 15
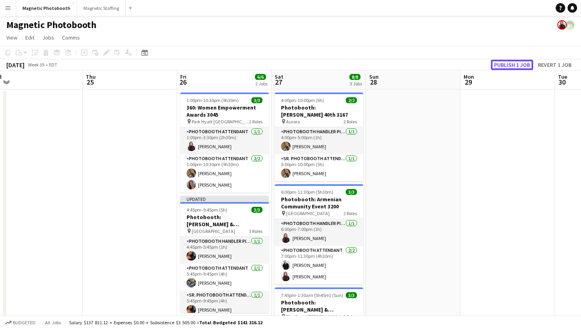
click at [285, 67] on button "Publish 1 job" at bounding box center [512, 65] width 42 height 10
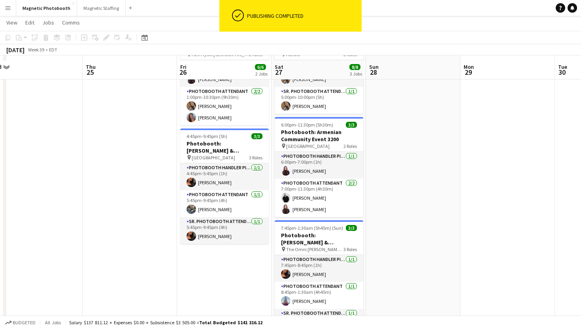
scroll to position [72, 0]
